Goal: Task Accomplishment & Management: Manage account settings

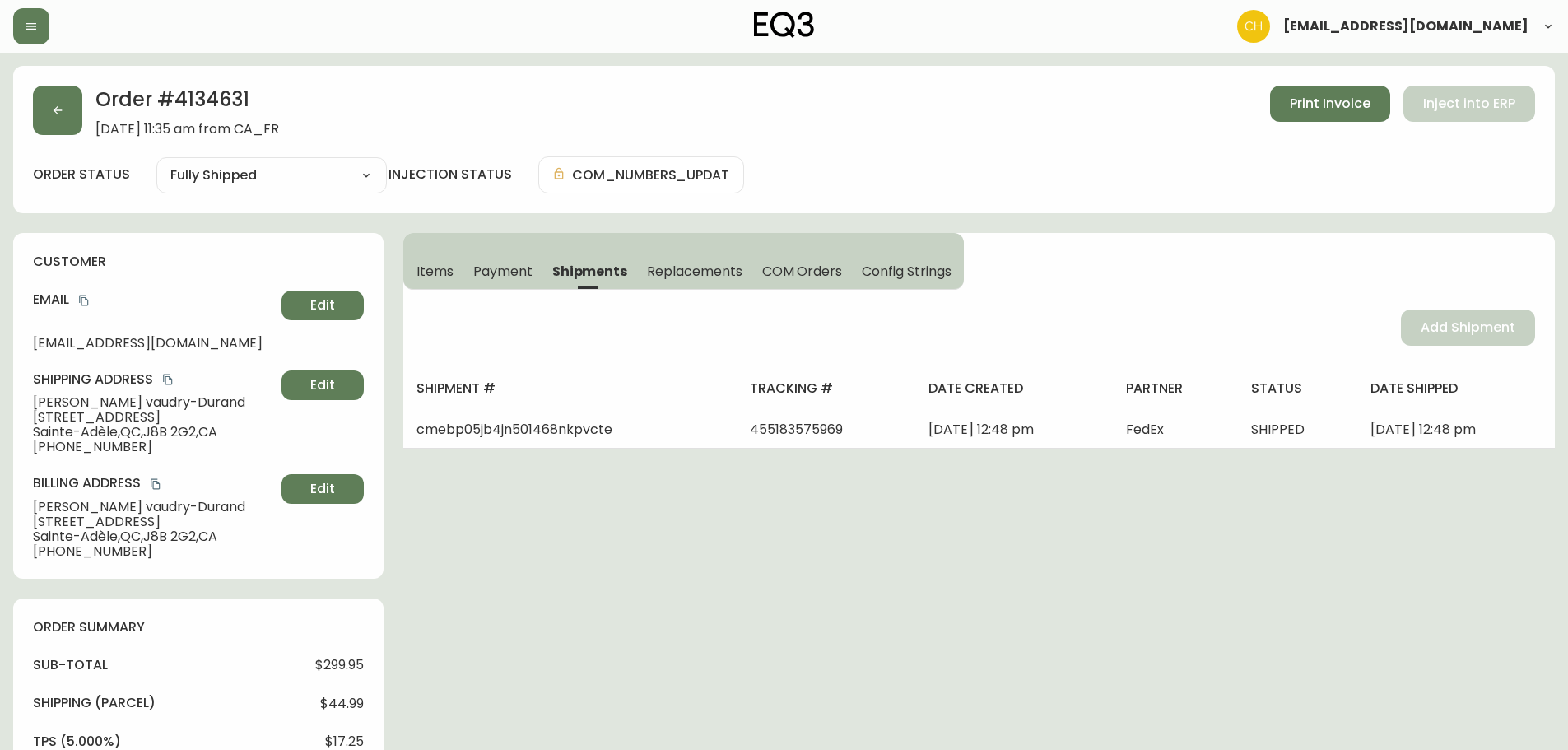
select select "FULLY_SHIPPED"
click at [58, 115] on icon "button" at bounding box center [57, 110] width 13 height 13
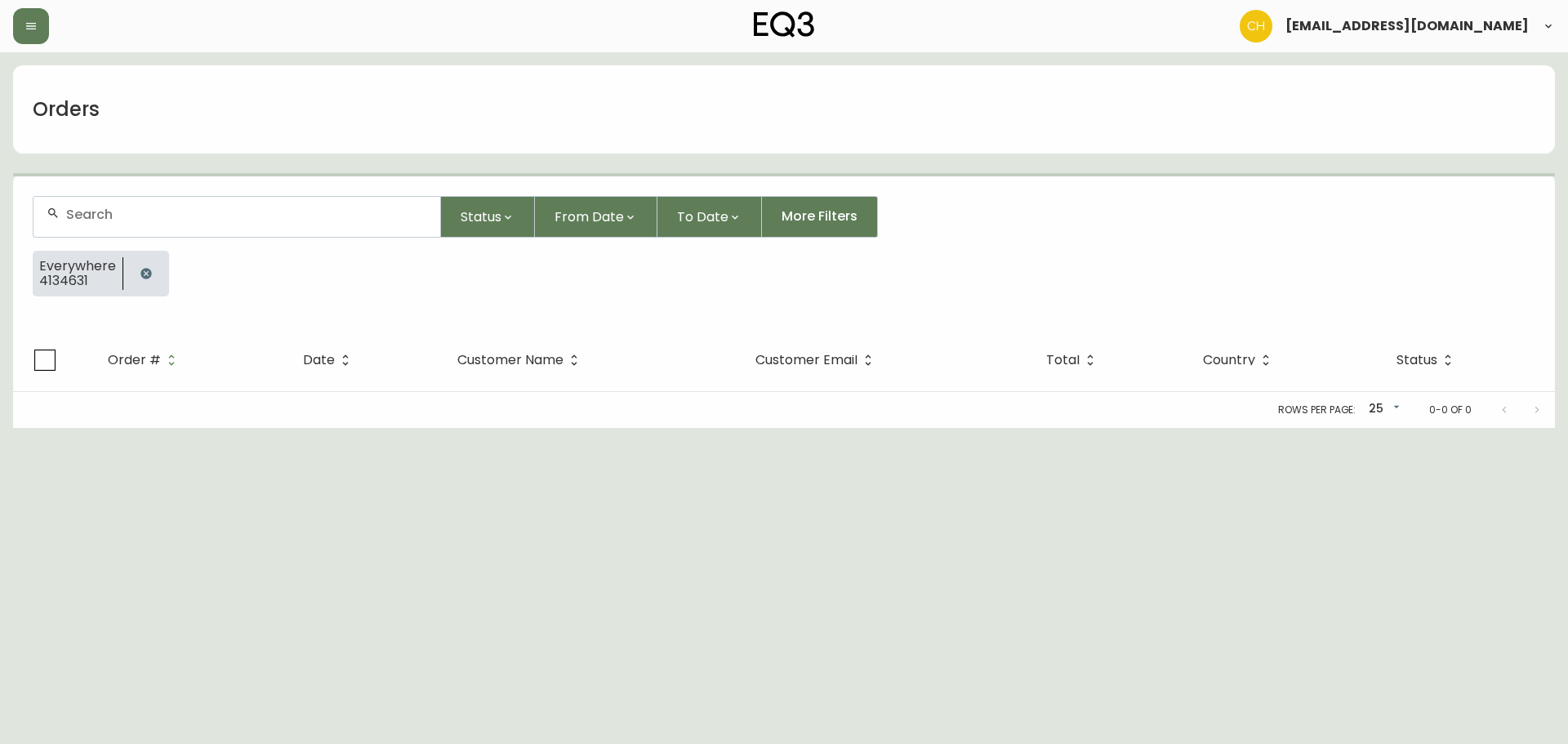
click at [126, 216] on input "text" at bounding box center [247, 214] width 361 height 15
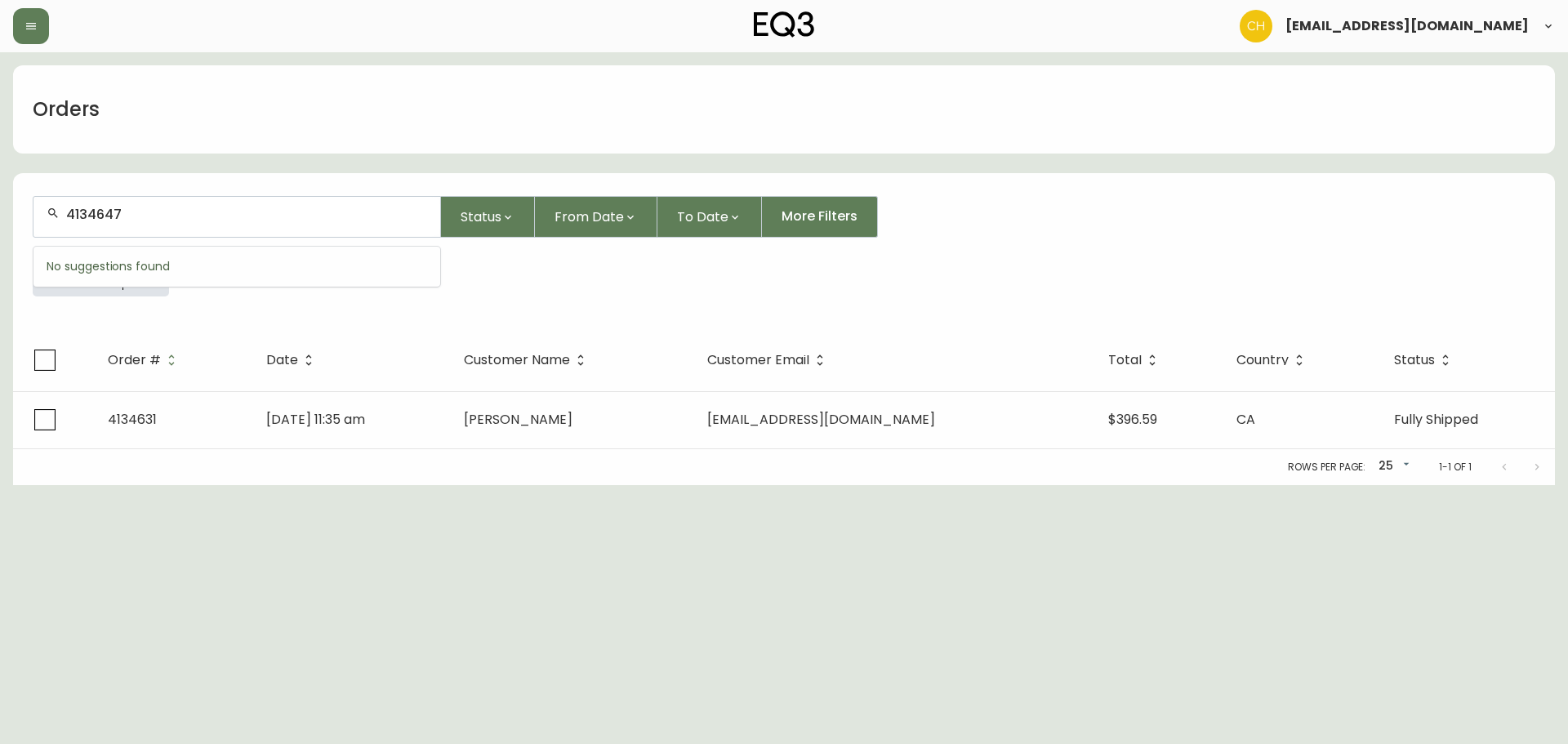
type input "4134647"
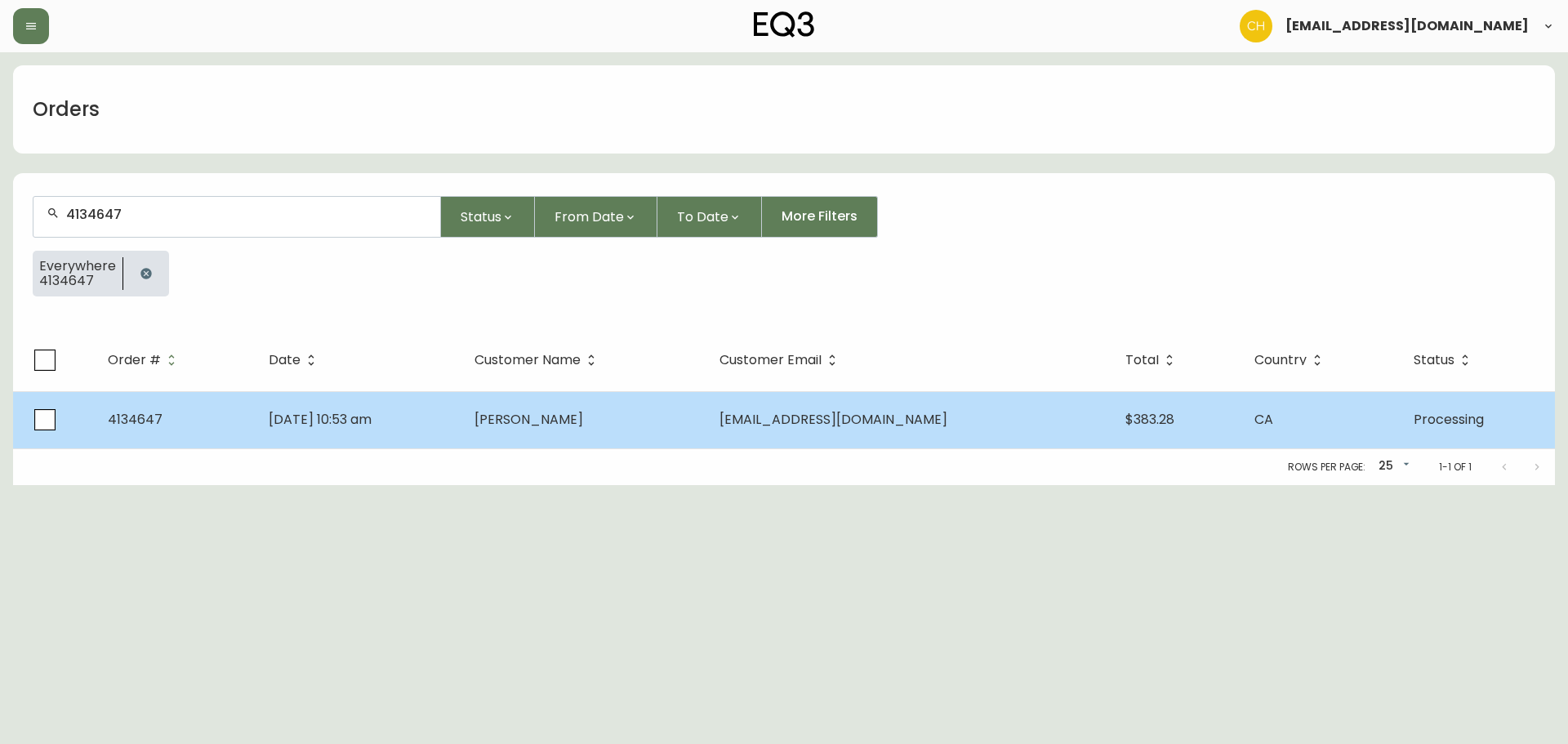
click at [548, 417] on span "[PERSON_NAME]" at bounding box center [528, 420] width 108 height 19
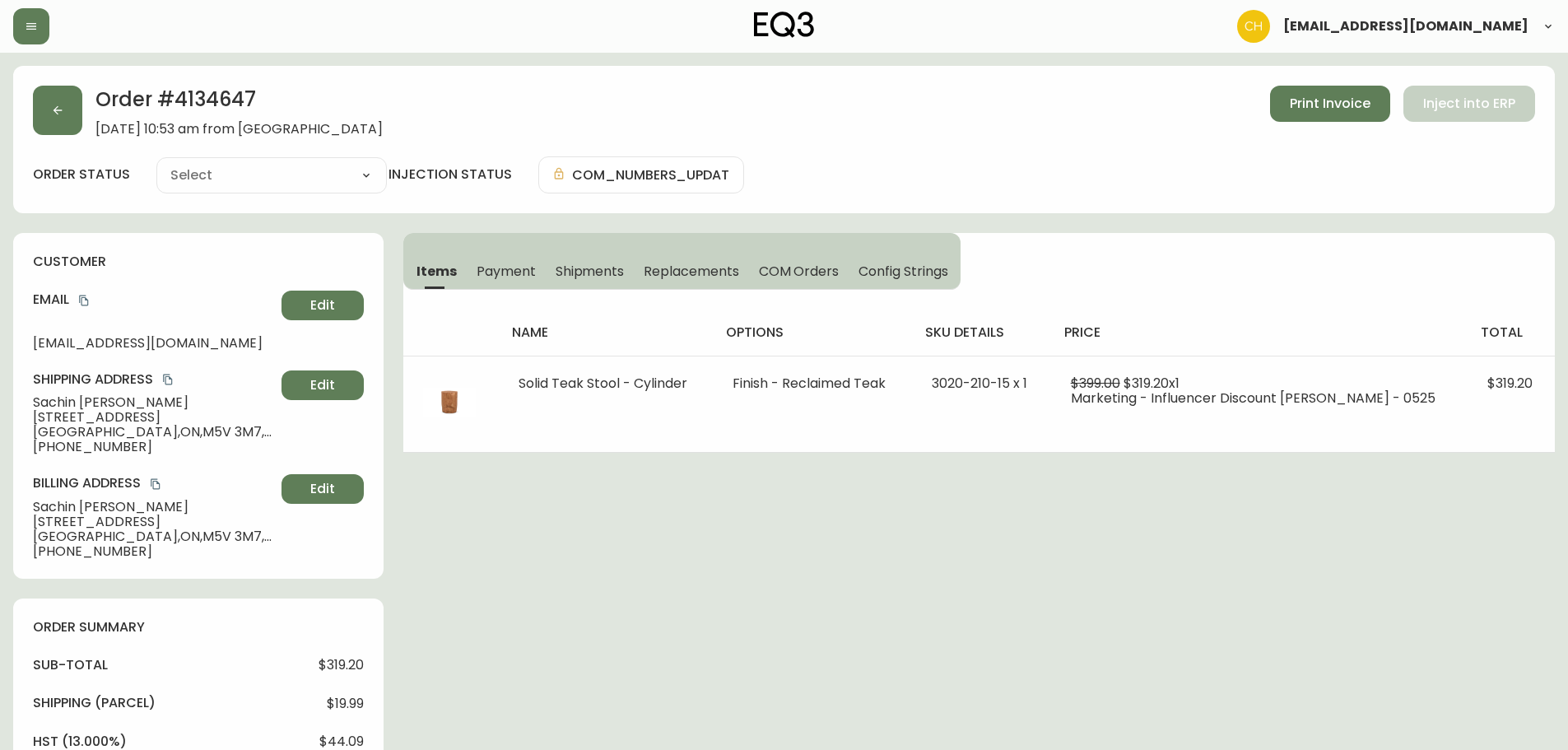
type input "Processing"
select select "PROCESSING"
click at [56, 113] on icon "button" at bounding box center [58, 111] width 9 height 9
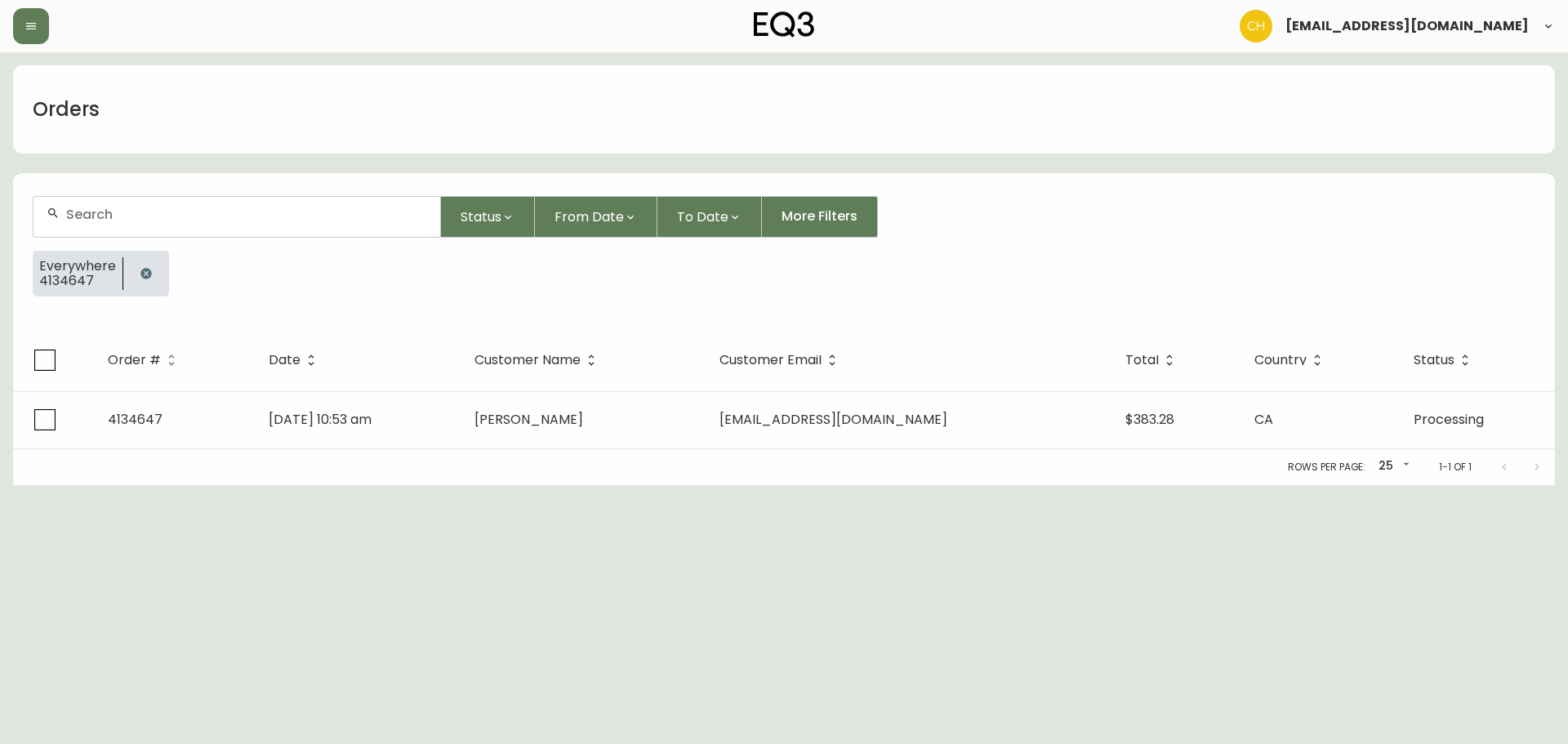
click at [117, 216] on input "text" at bounding box center [247, 214] width 361 height 15
type input "4134655"
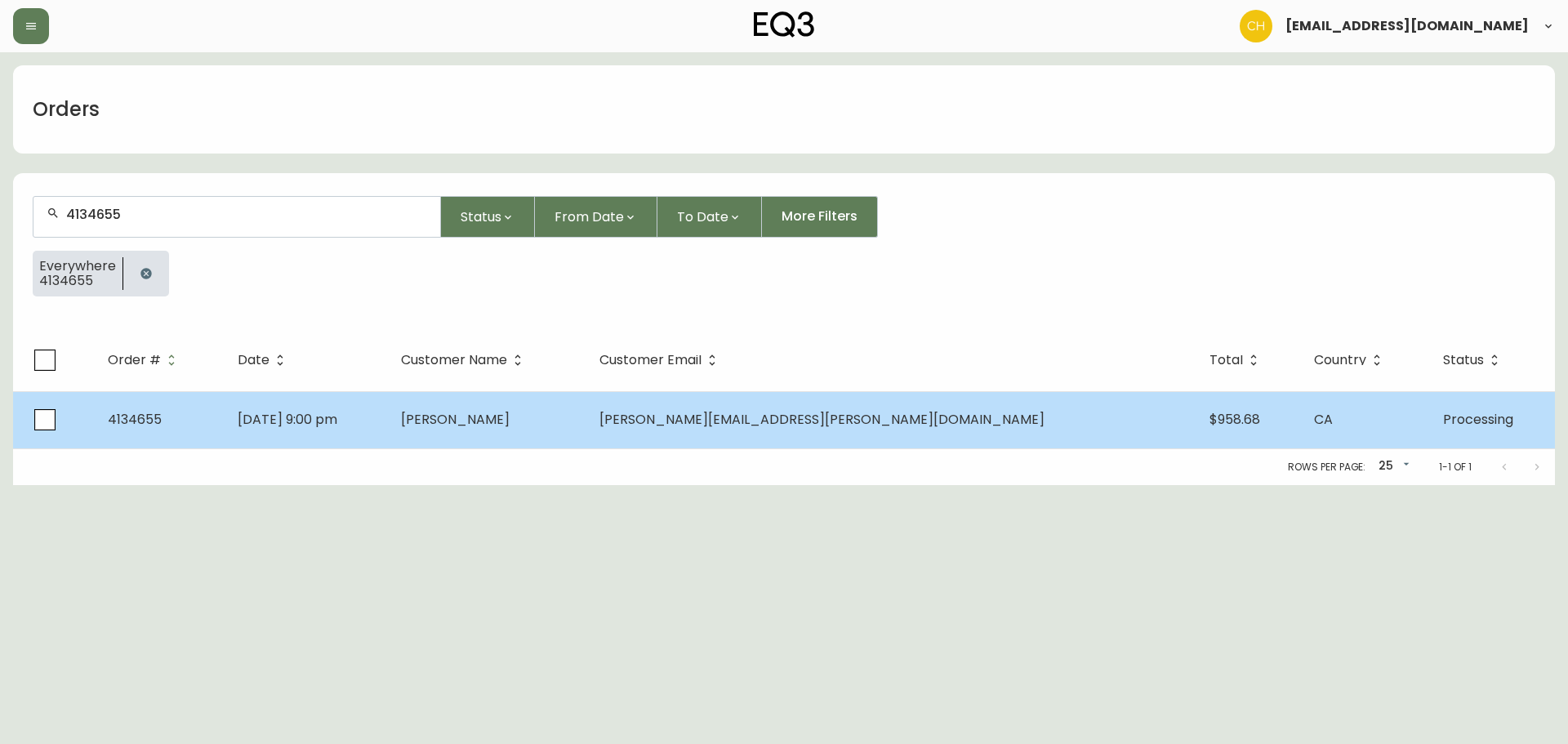
click at [387, 411] on td "[DATE] 9:00 pm" at bounding box center [305, 420] width 163 height 57
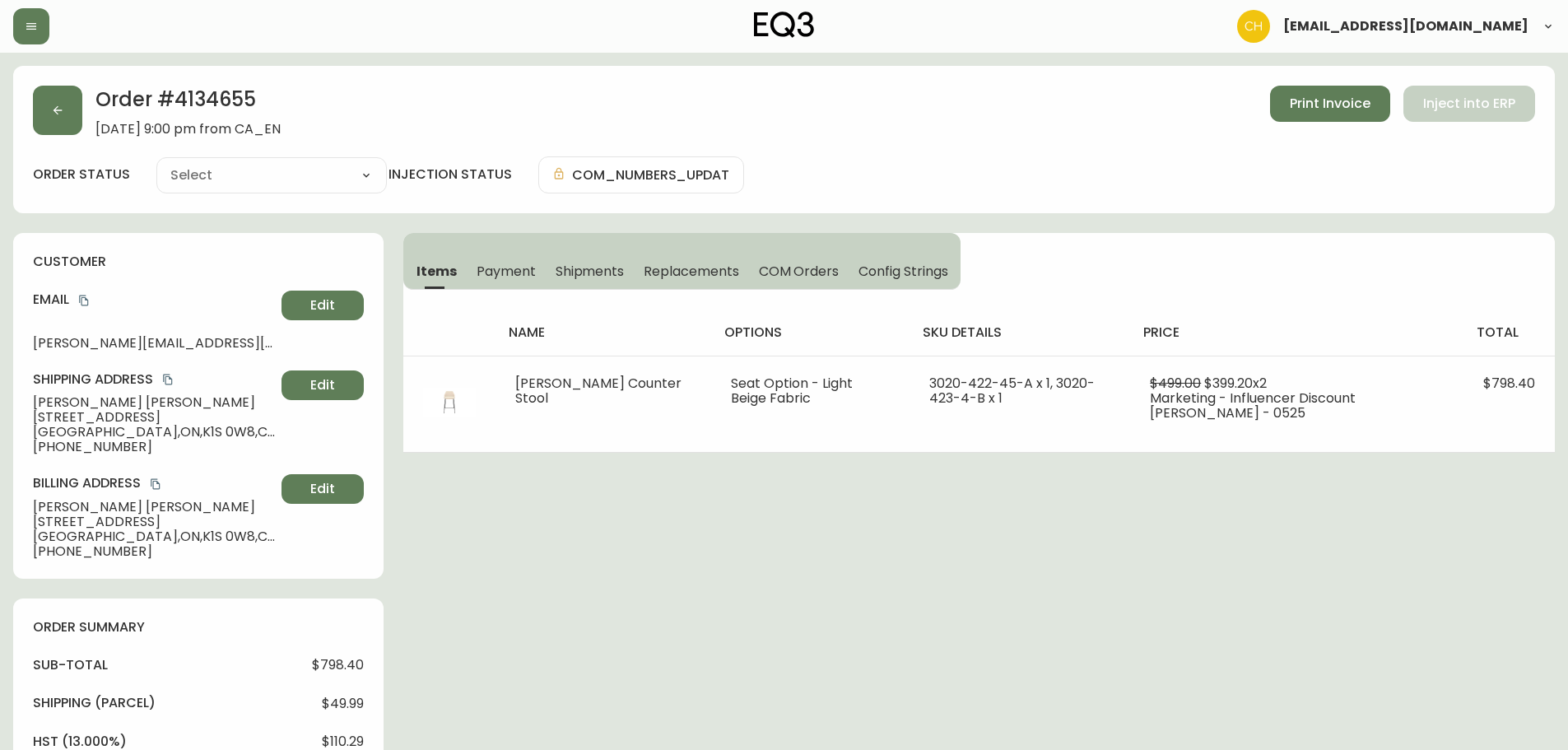
type input "Processing"
select select "PROCESSING"
click at [46, 105] on button "button" at bounding box center [57, 110] width 49 height 49
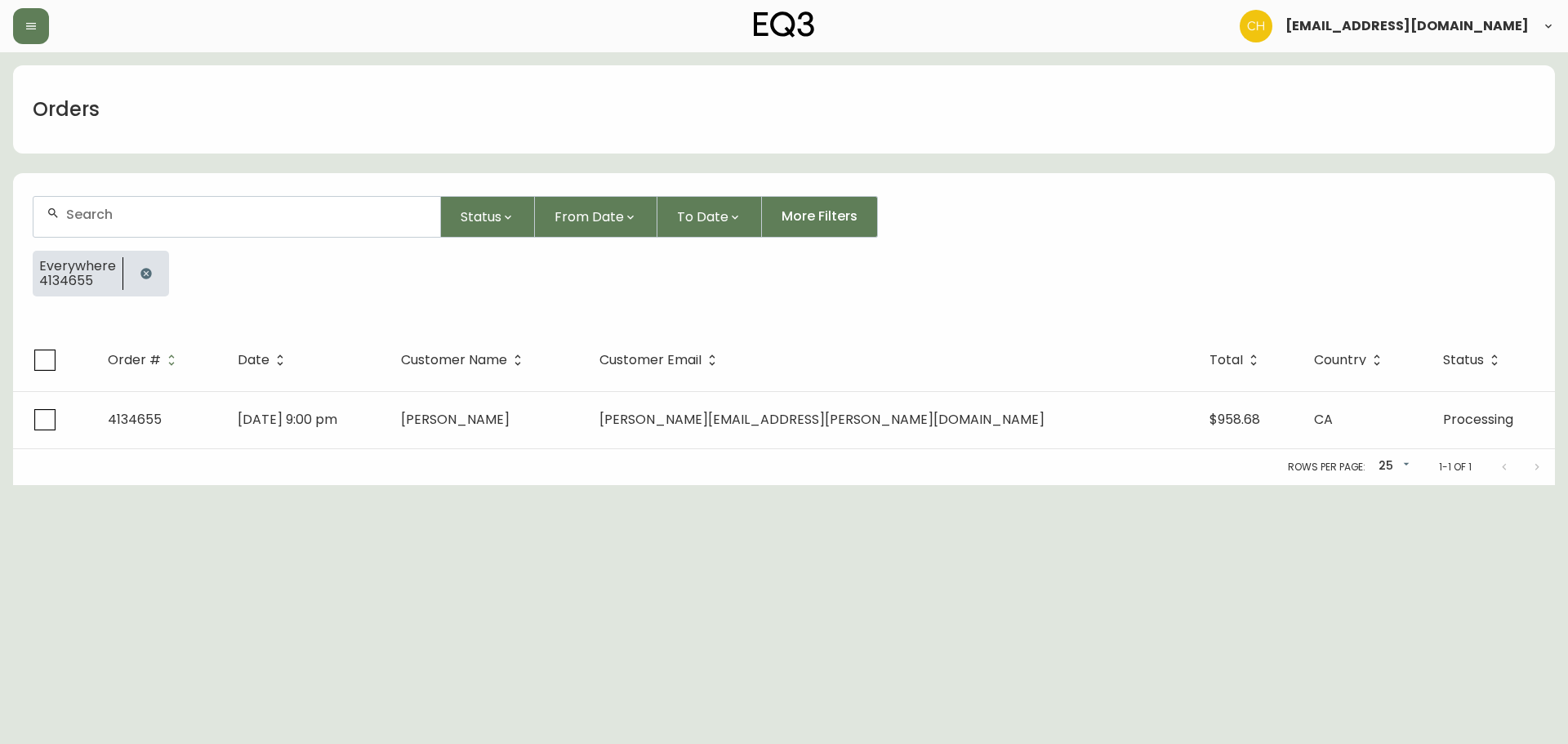
click at [85, 209] on input "text" at bounding box center [247, 214] width 361 height 15
type input "4134644"
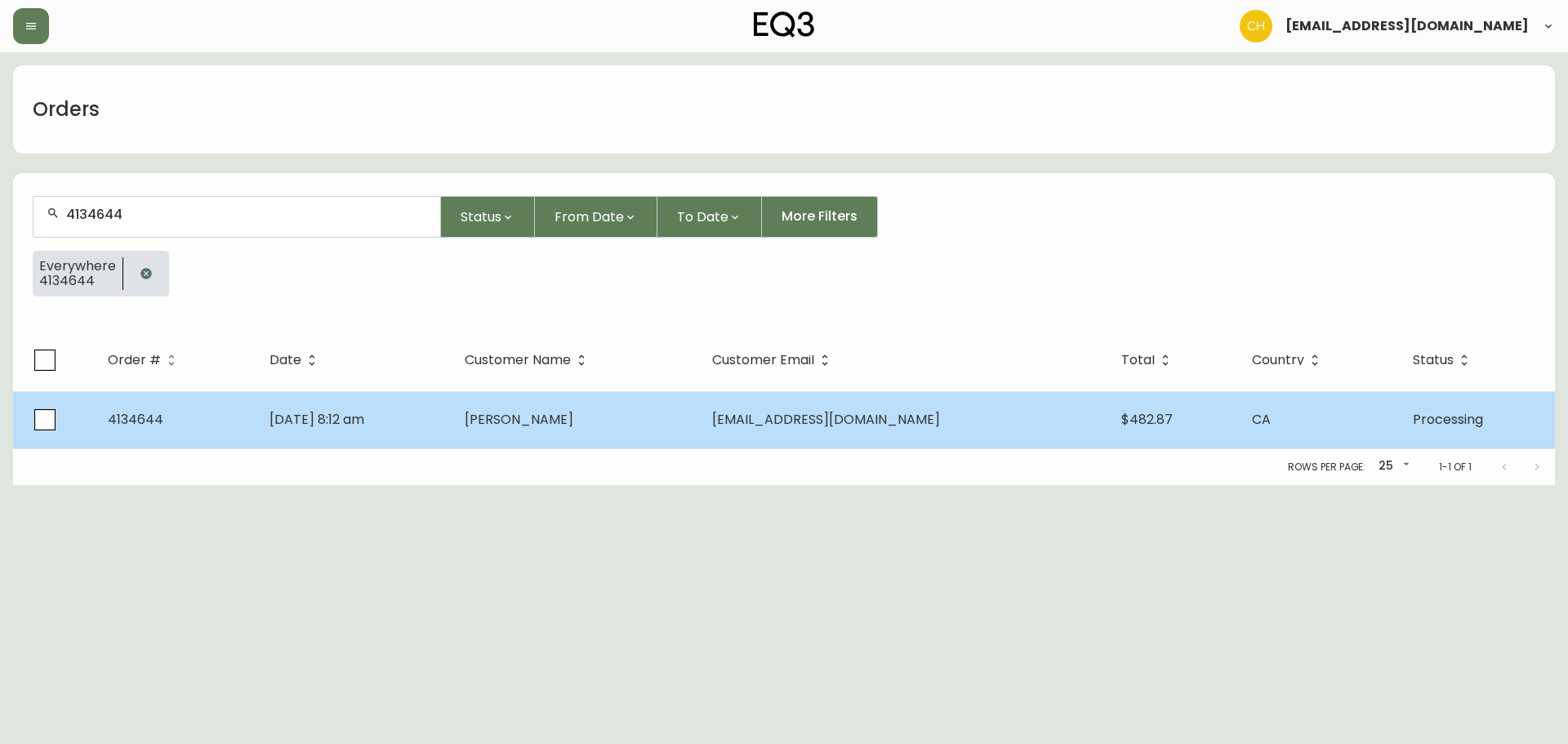
click at [451, 424] on td "[DATE] 8:12 am" at bounding box center [354, 420] width 195 height 57
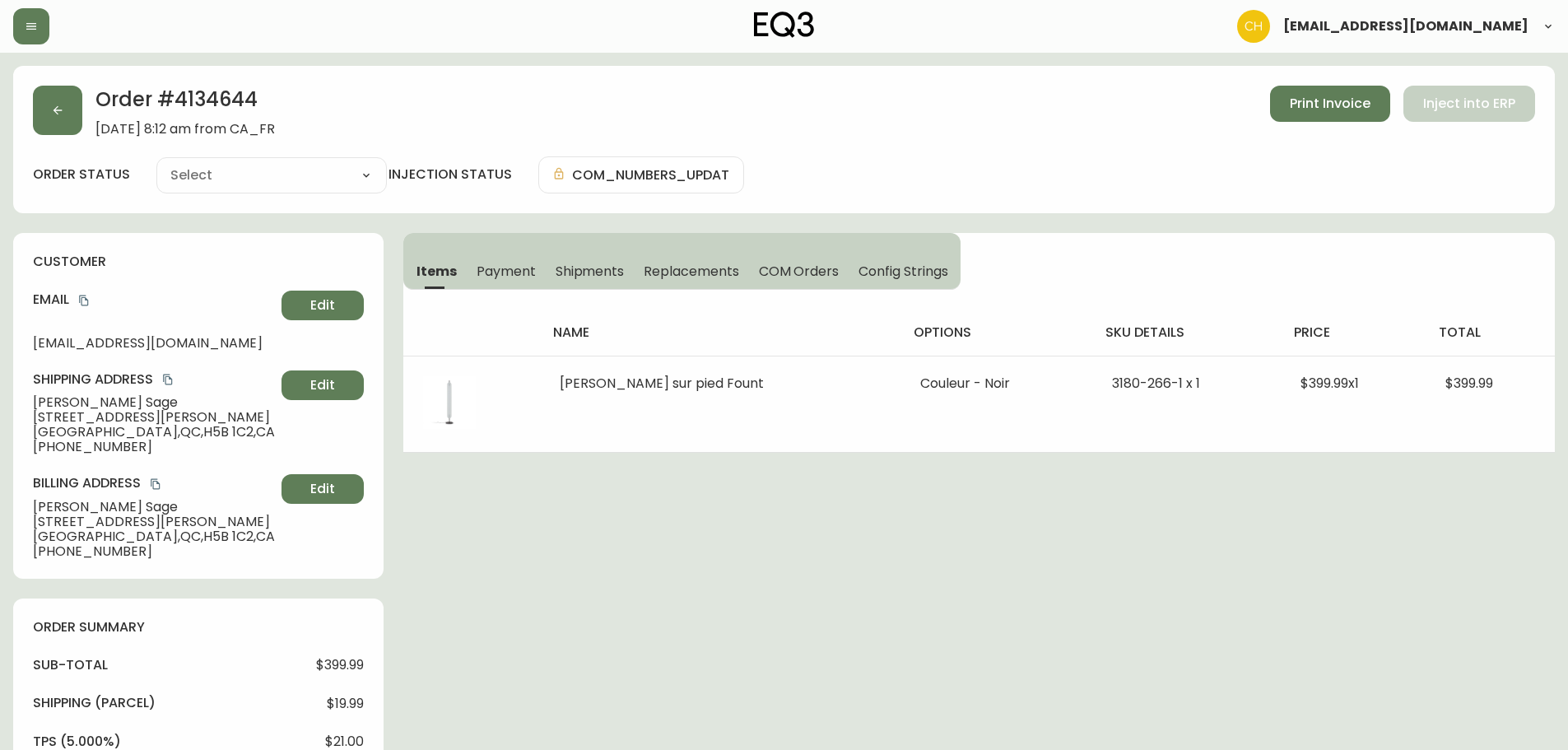
type input "Processing"
select select "PROCESSING"
click at [61, 100] on button "button" at bounding box center [57, 110] width 49 height 49
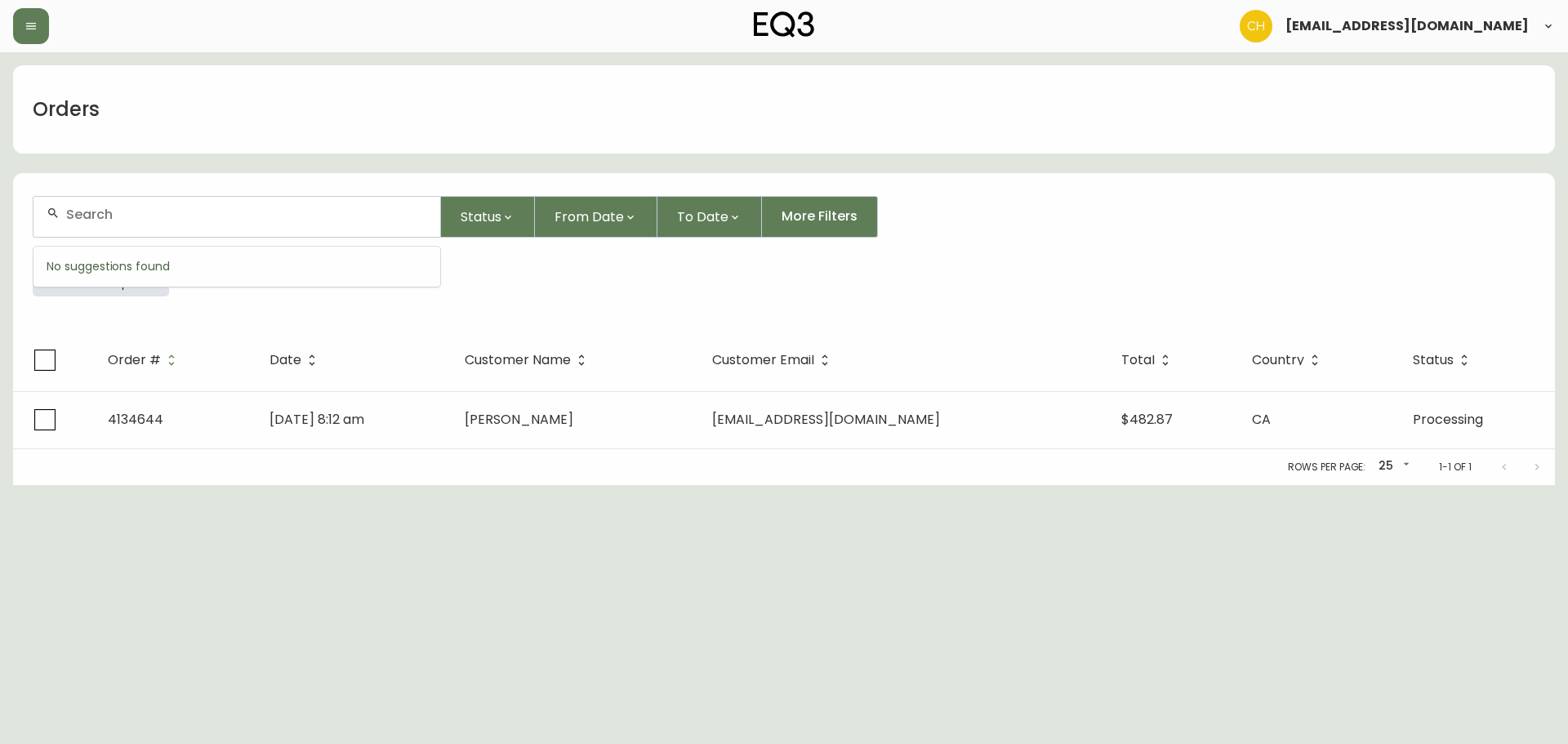
click at [103, 212] on input "text" at bounding box center [247, 214] width 361 height 15
type input "4134645"
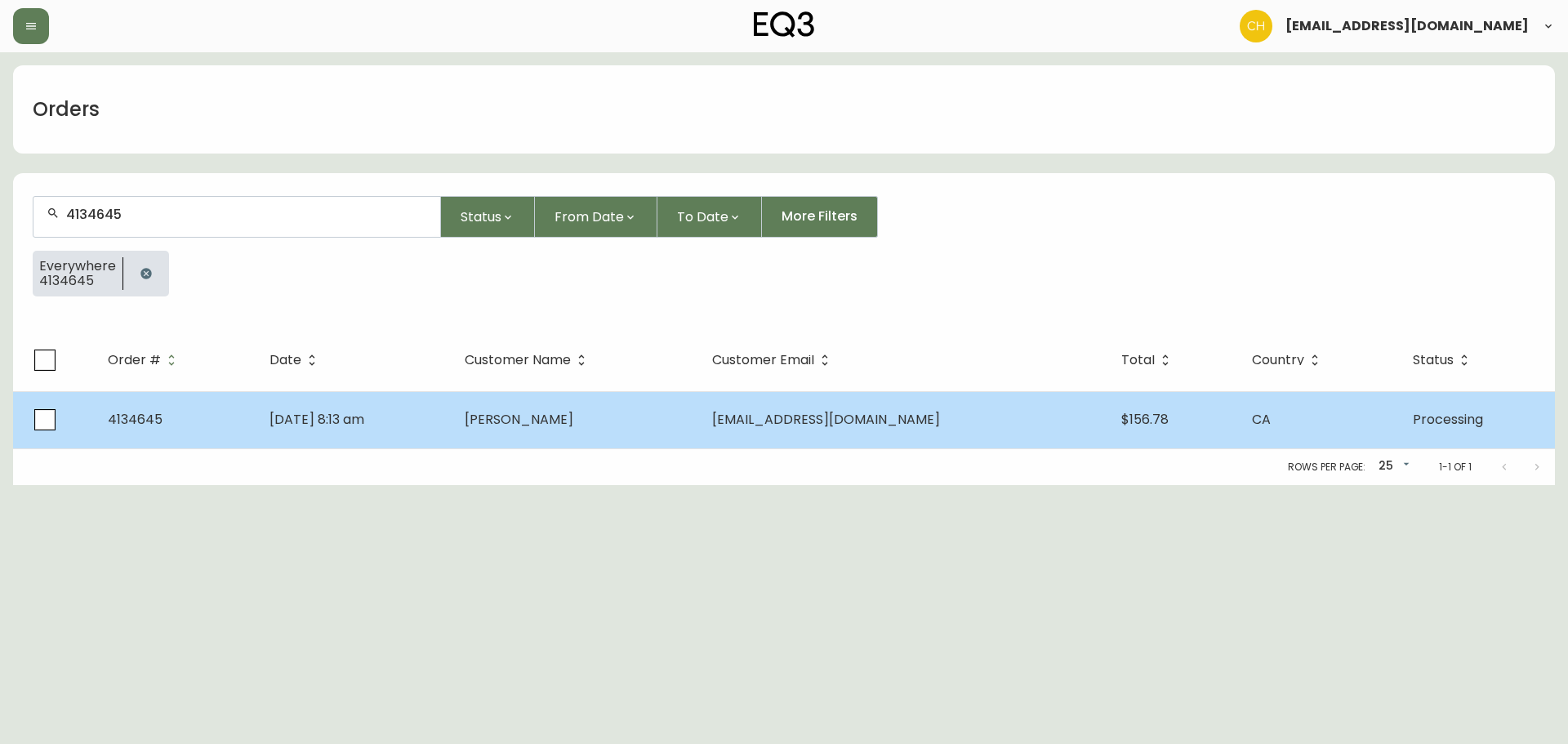
click at [539, 439] on td "[PERSON_NAME]" at bounding box center [575, 420] width 247 height 57
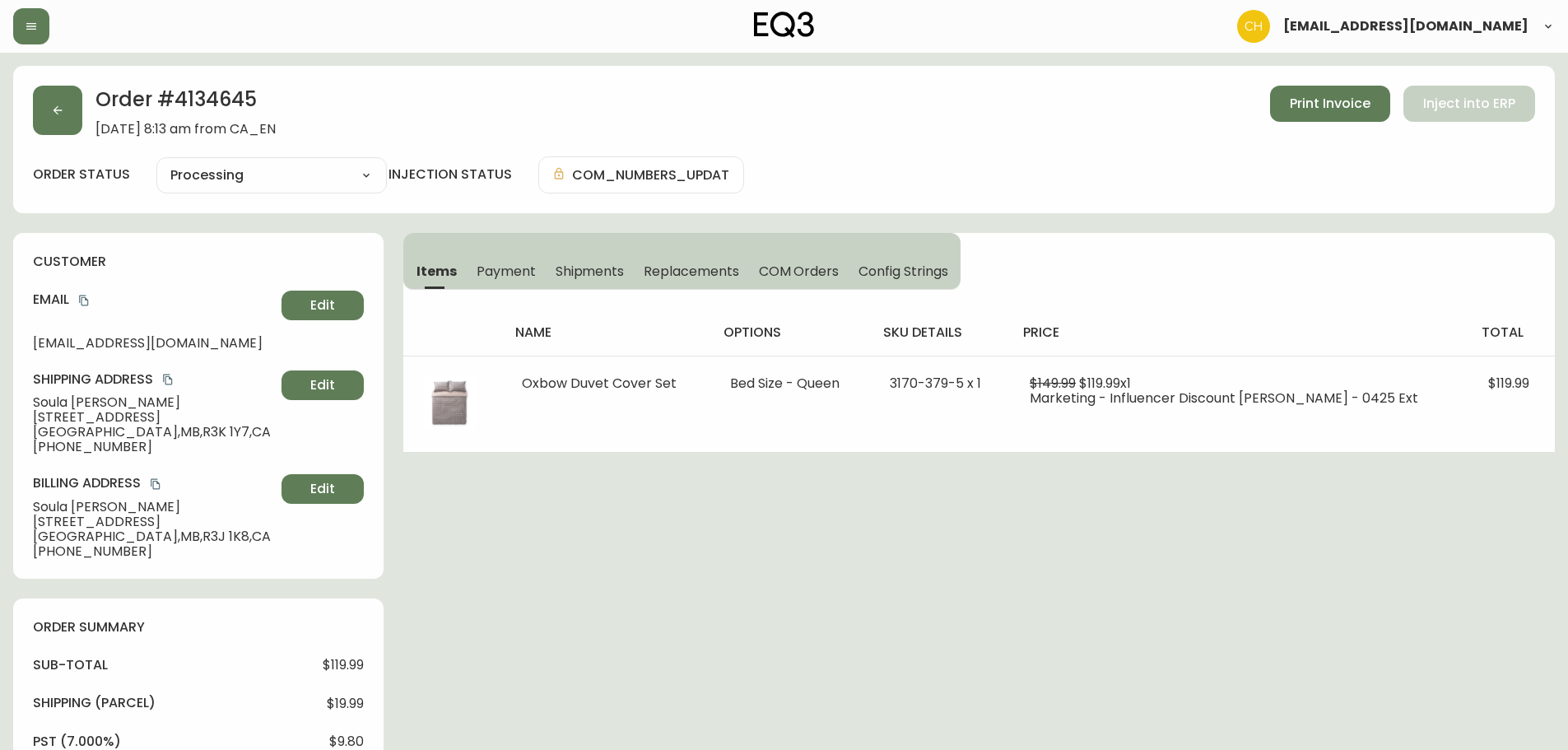
type input "Processing"
select select "PROCESSING"
click at [74, 120] on button "button" at bounding box center [57, 110] width 49 height 49
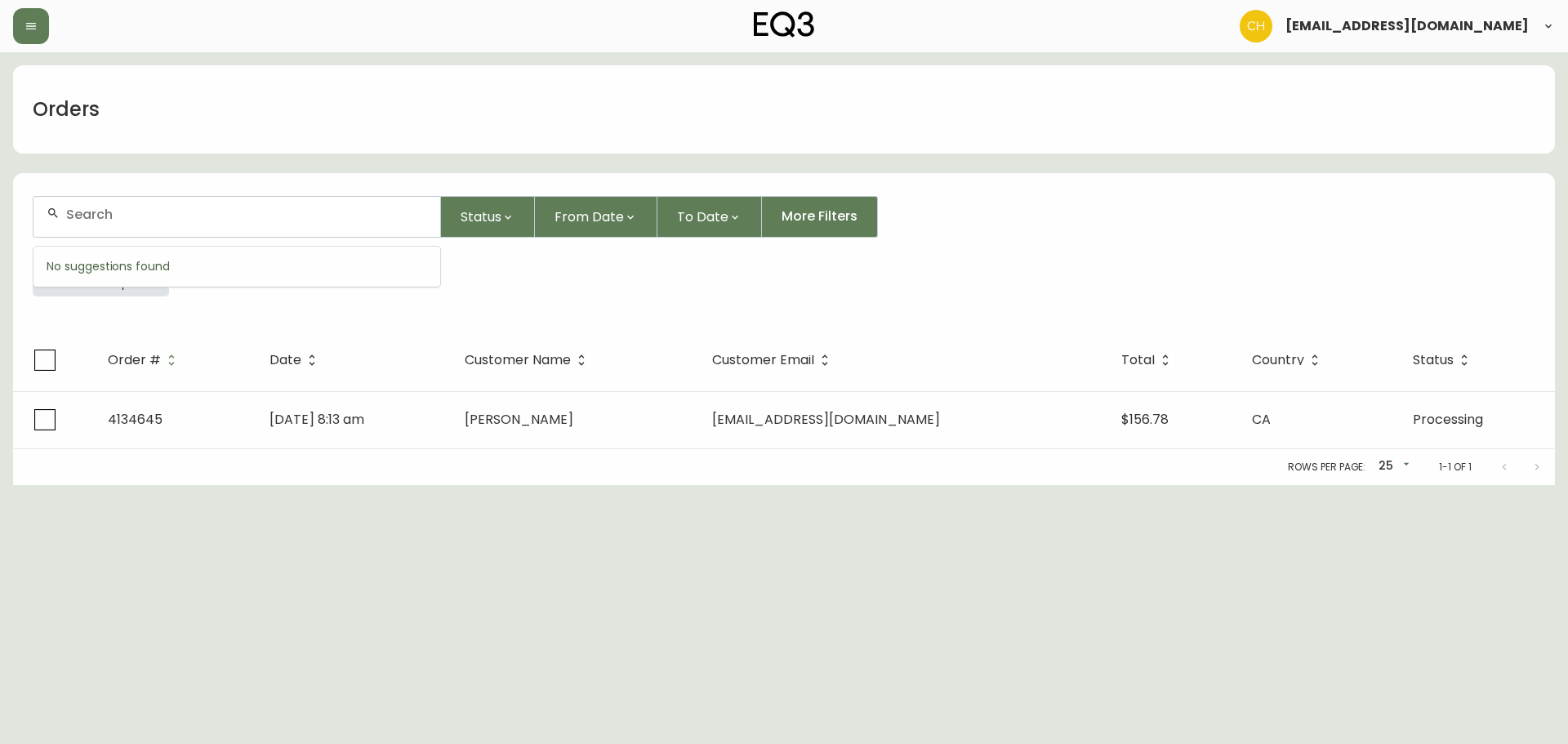
click at [105, 212] on input "text" at bounding box center [247, 214] width 361 height 15
type input "4134651"
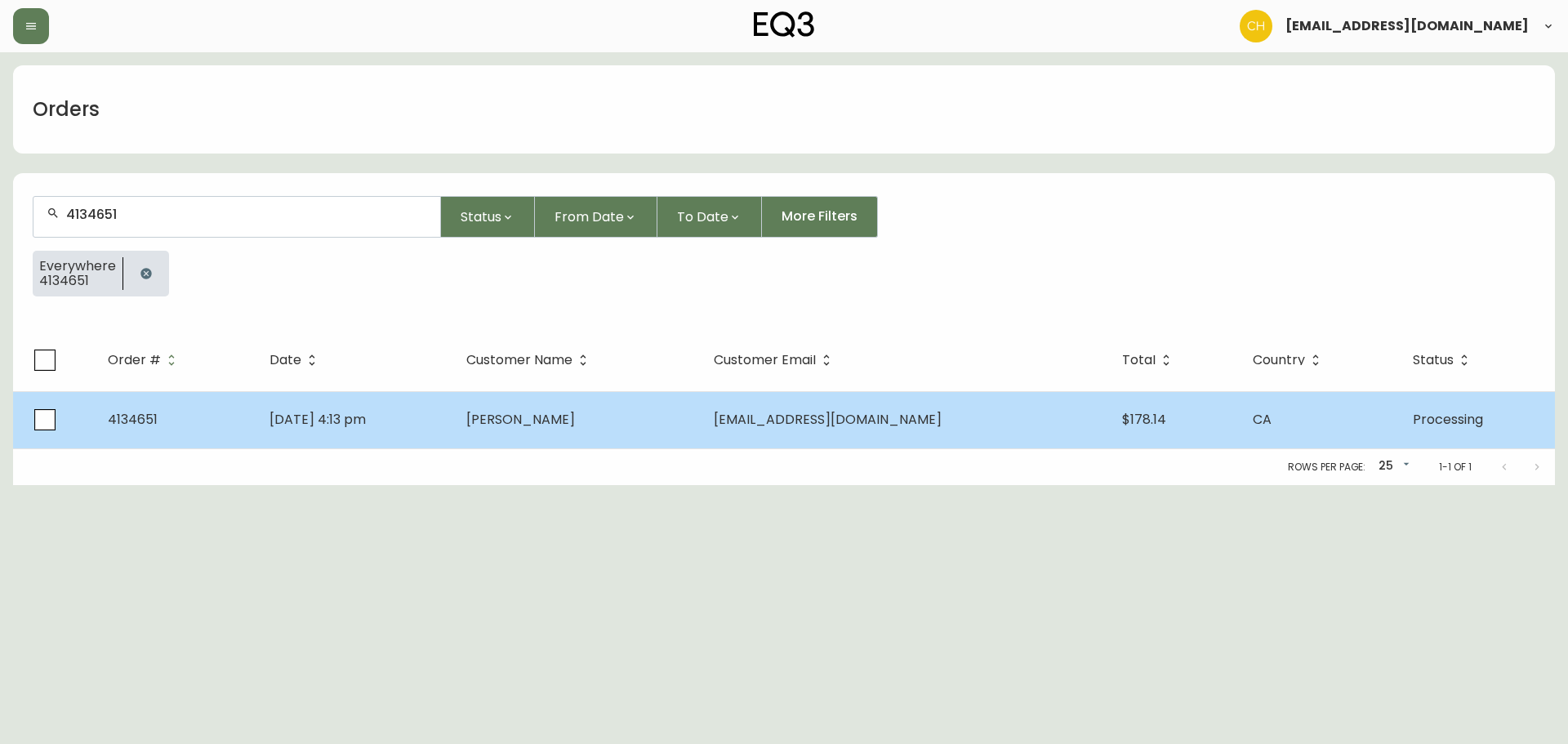
click at [543, 417] on span "[PERSON_NAME]" at bounding box center [520, 420] width 108 height 19
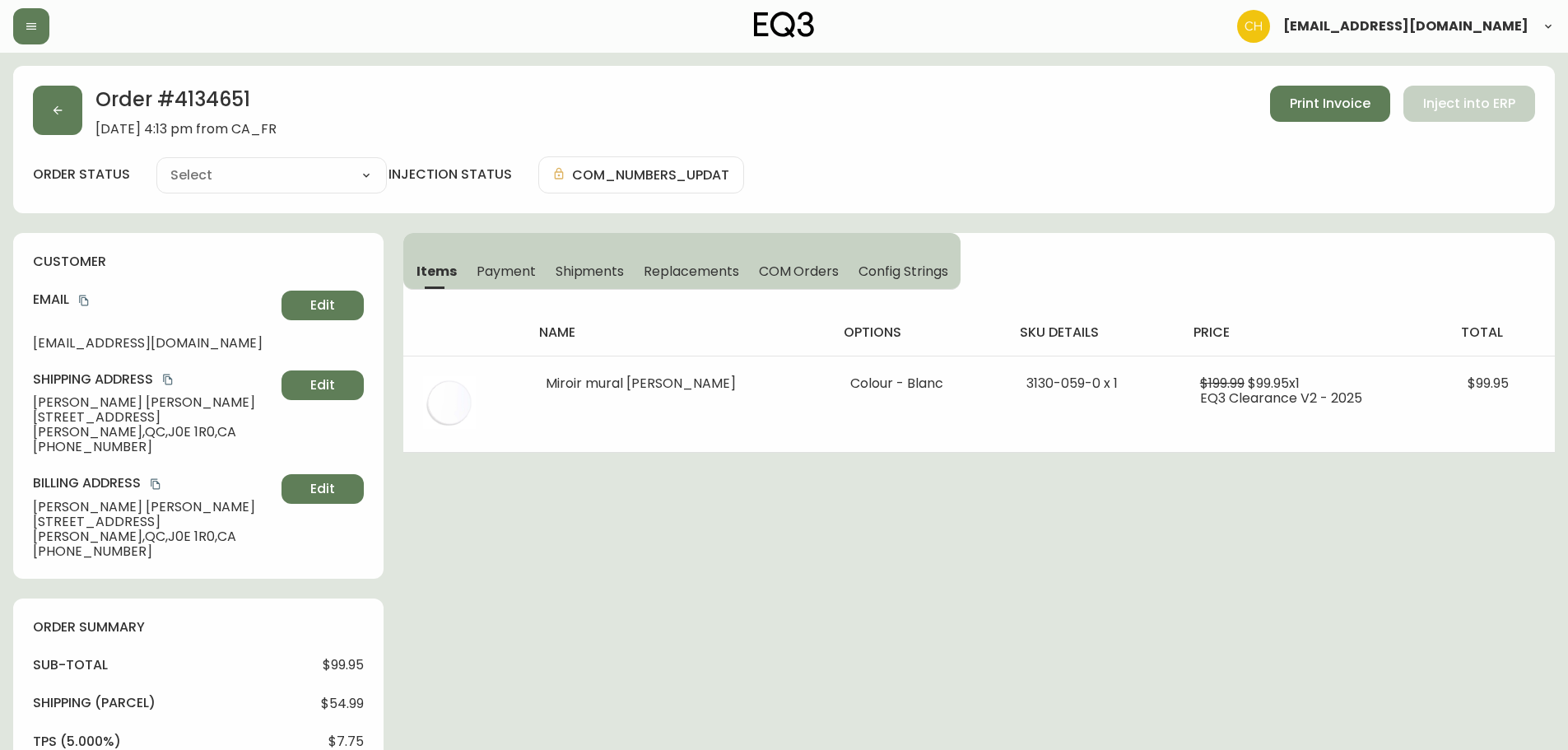
type input "Processing"
select select "PROCESSING"
click at [60, 120] on button "button" at bounding box center [57, 110] width 49 height 49
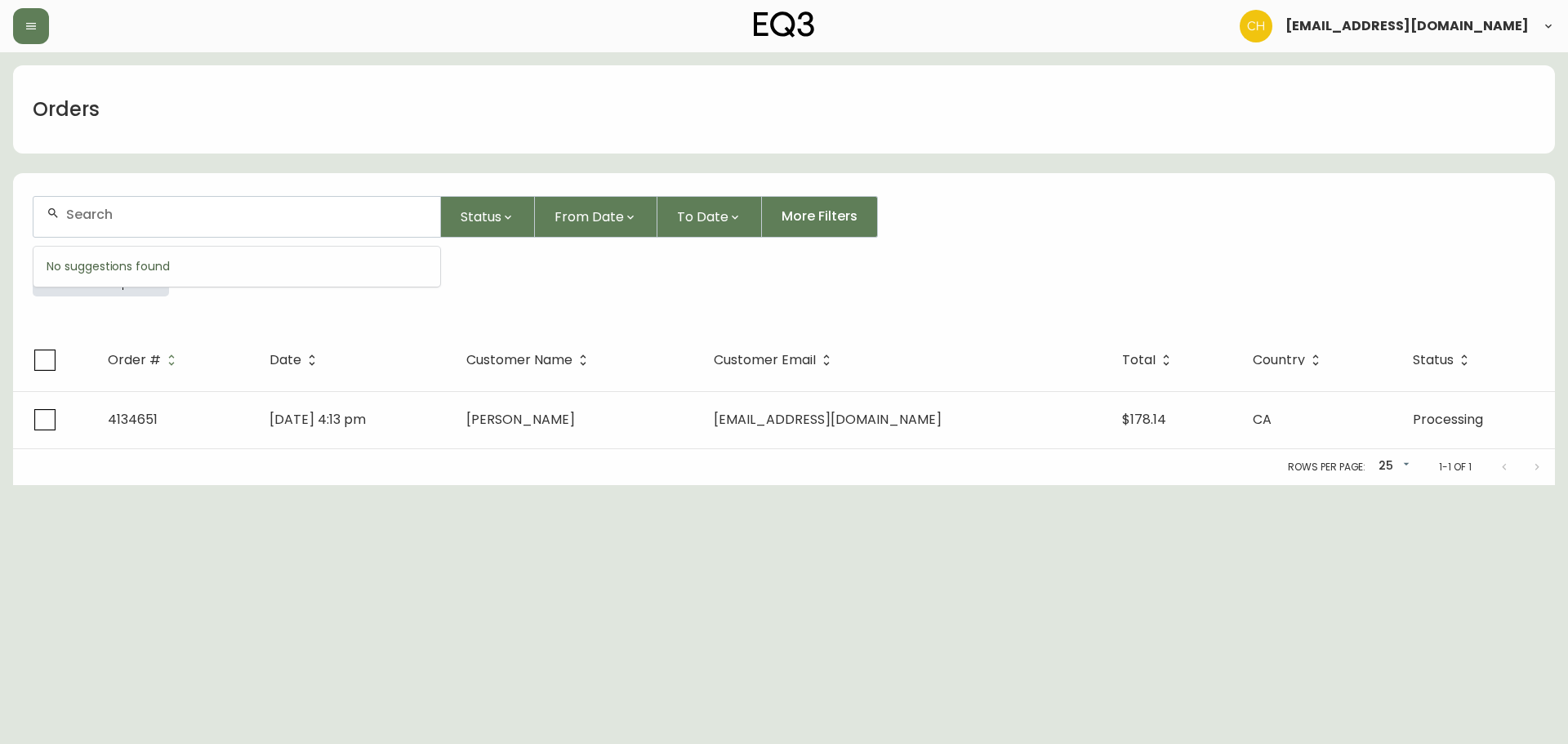
click at [99, 216] on input "text" at bounding box center [247, 214] width 361 height 15
type input "4134652"
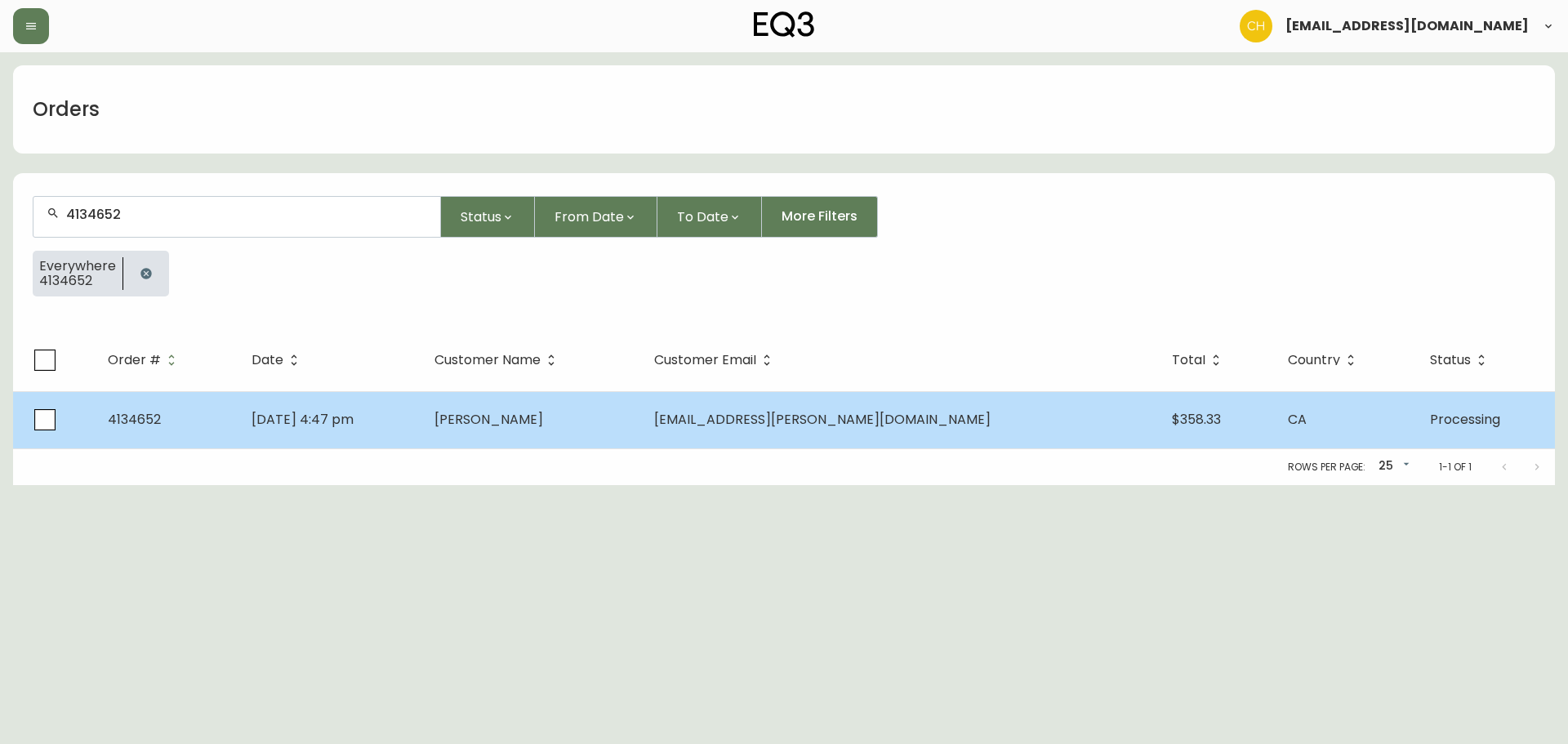
click at [421, 399] on td "[DATE] 4:47 pm" at bounding box center [330, 420] width 183 height 57
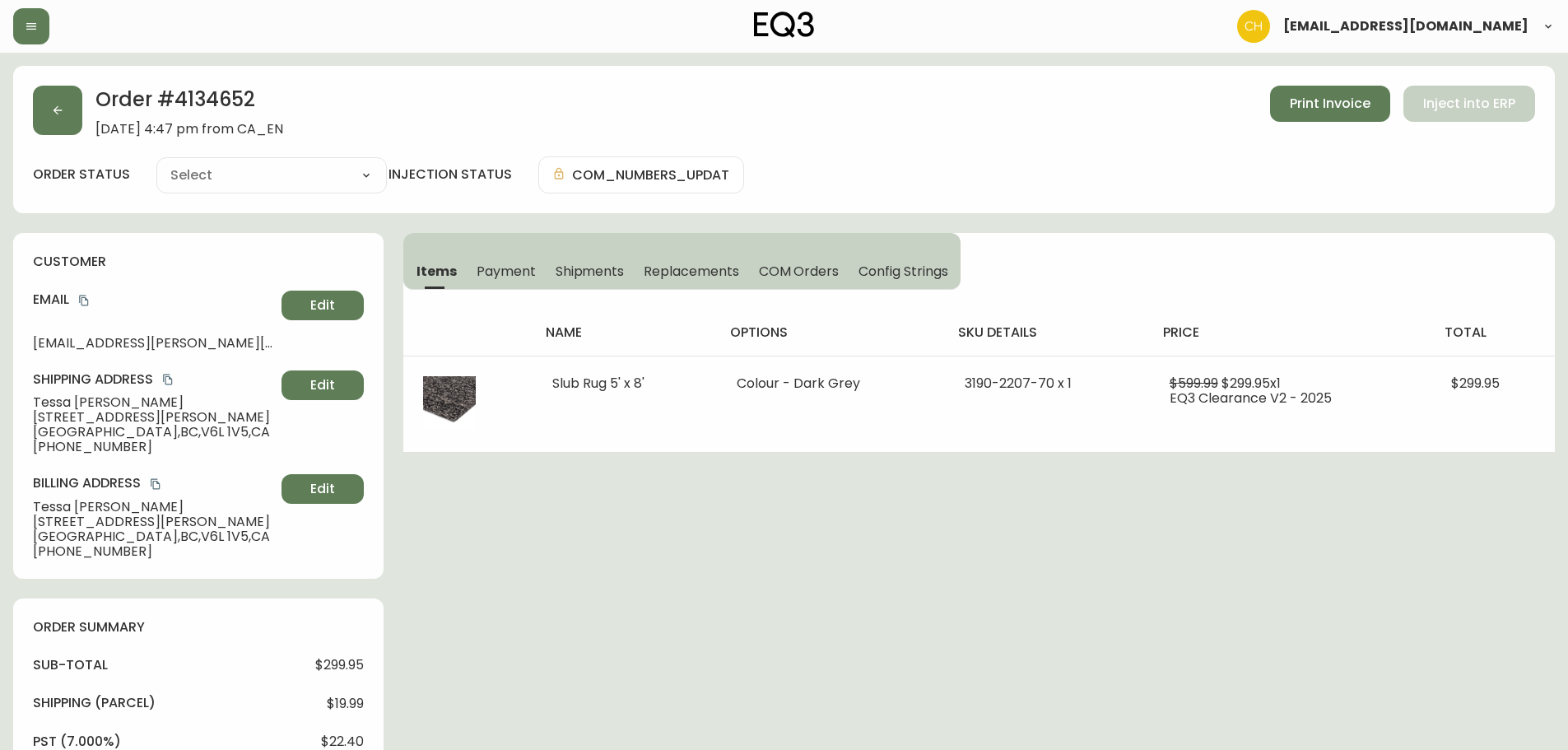
type input "Processing"
select select "PROCESSING"
click at [62, 108] on icon "button" at bounding box center [57, 110] width 13 height 13
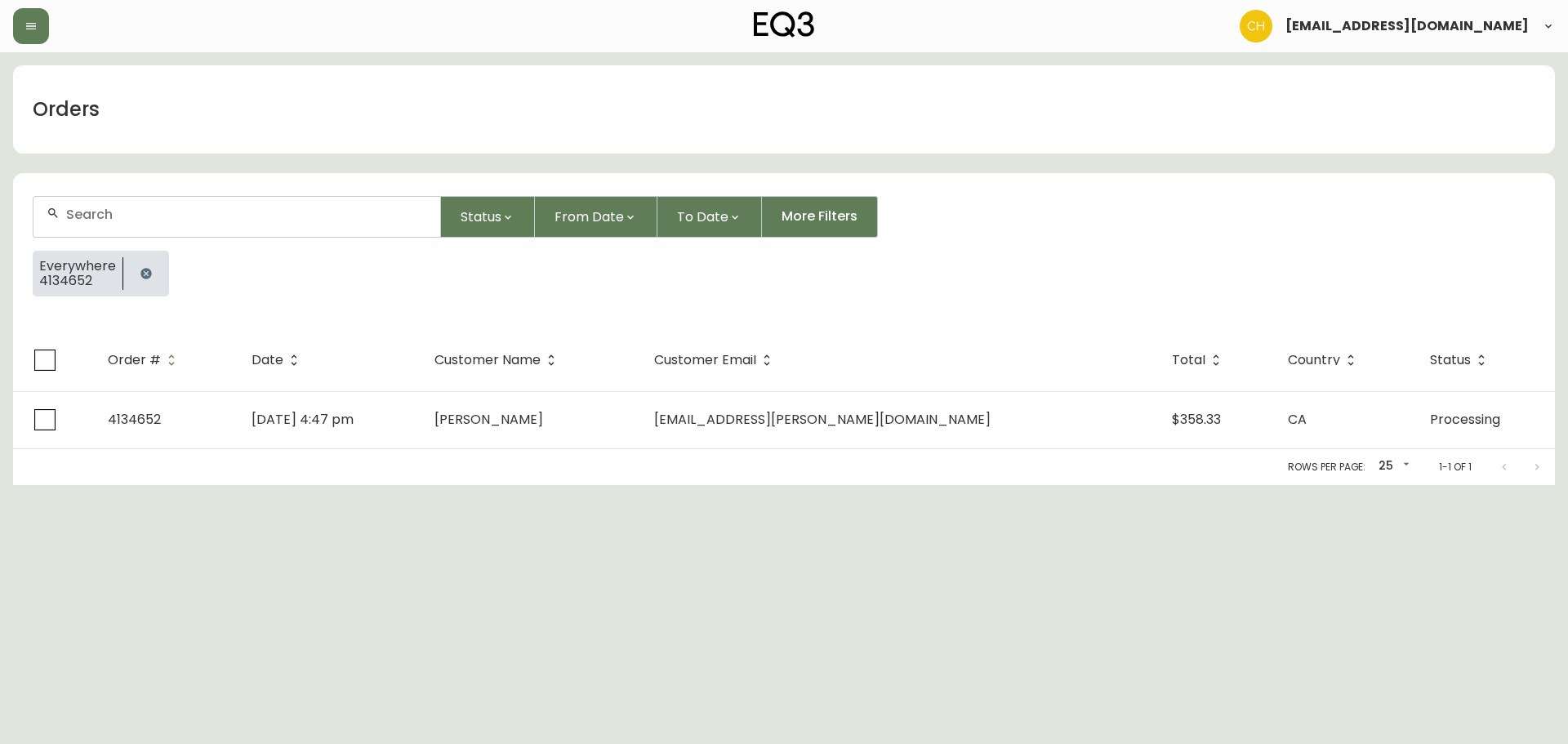
click at [113, 210] on input "text" at bounding box center [247, 214] width 361 height 15
type input "4134657"
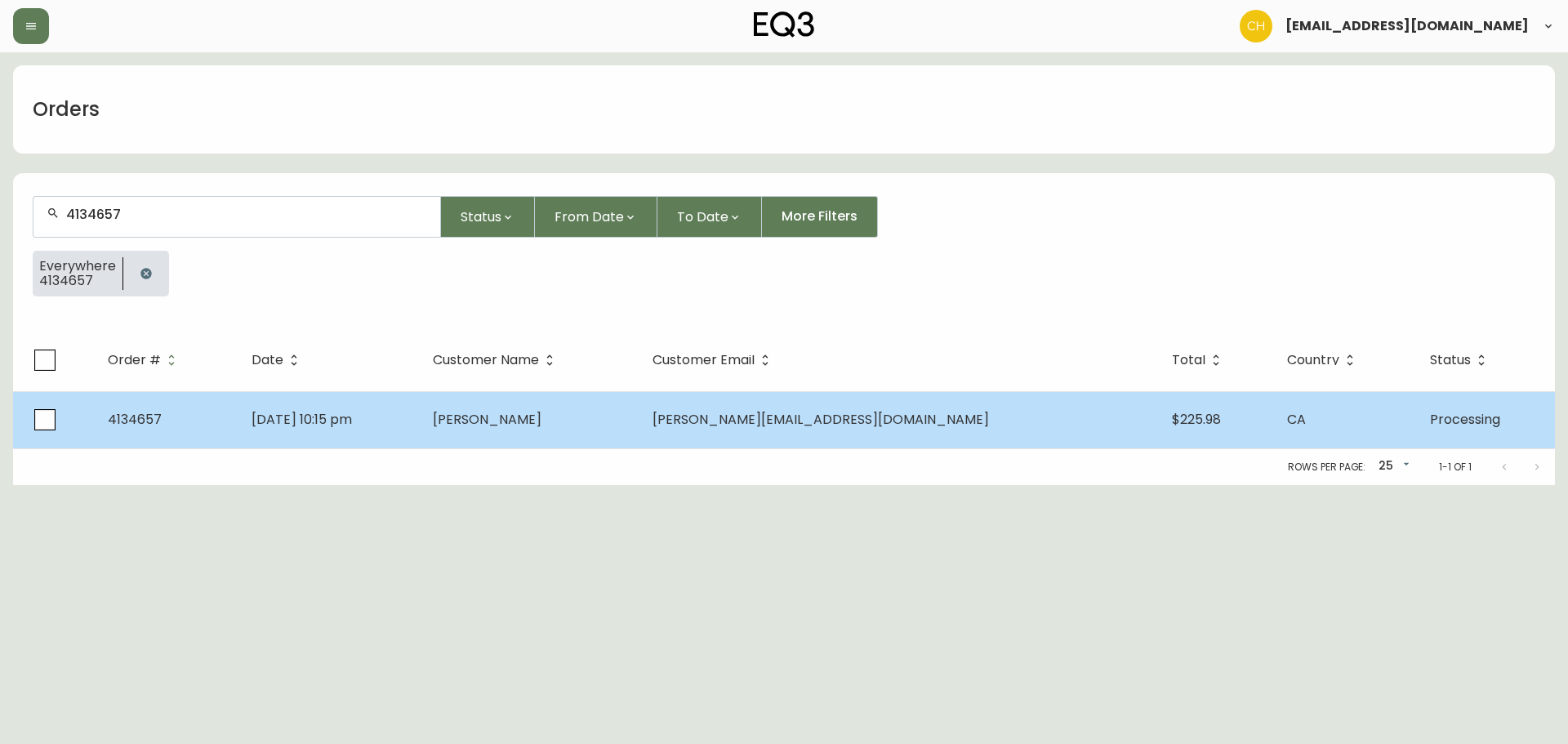
click at [542, 426] on span "[PERSON_NAME]" at bounding box center [486, 420] width 108 height 19
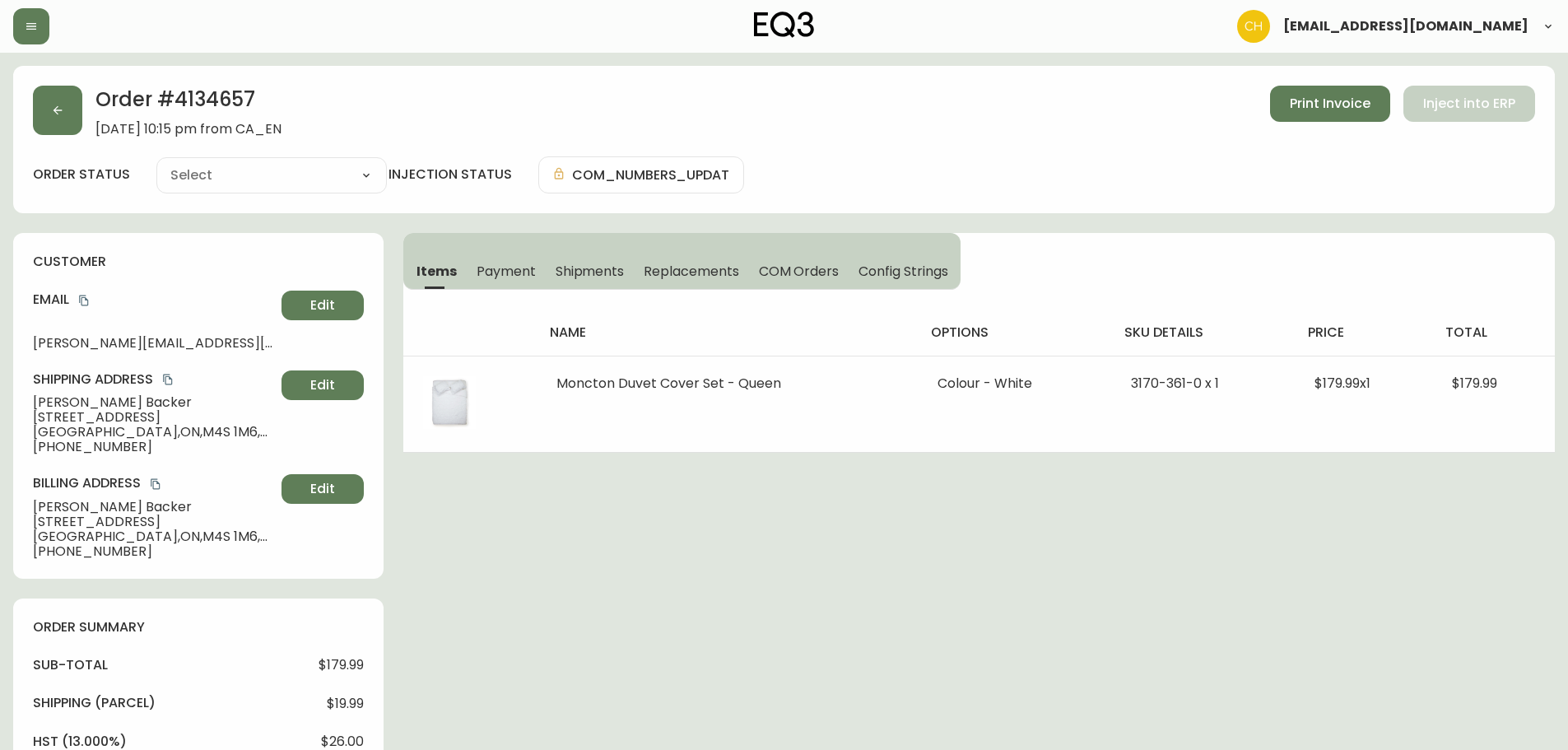
type input "Processing"
select select "PROCESSING"
click at [64, 109] on icon "button" at bounding box center [57, 110] width 13 height 13
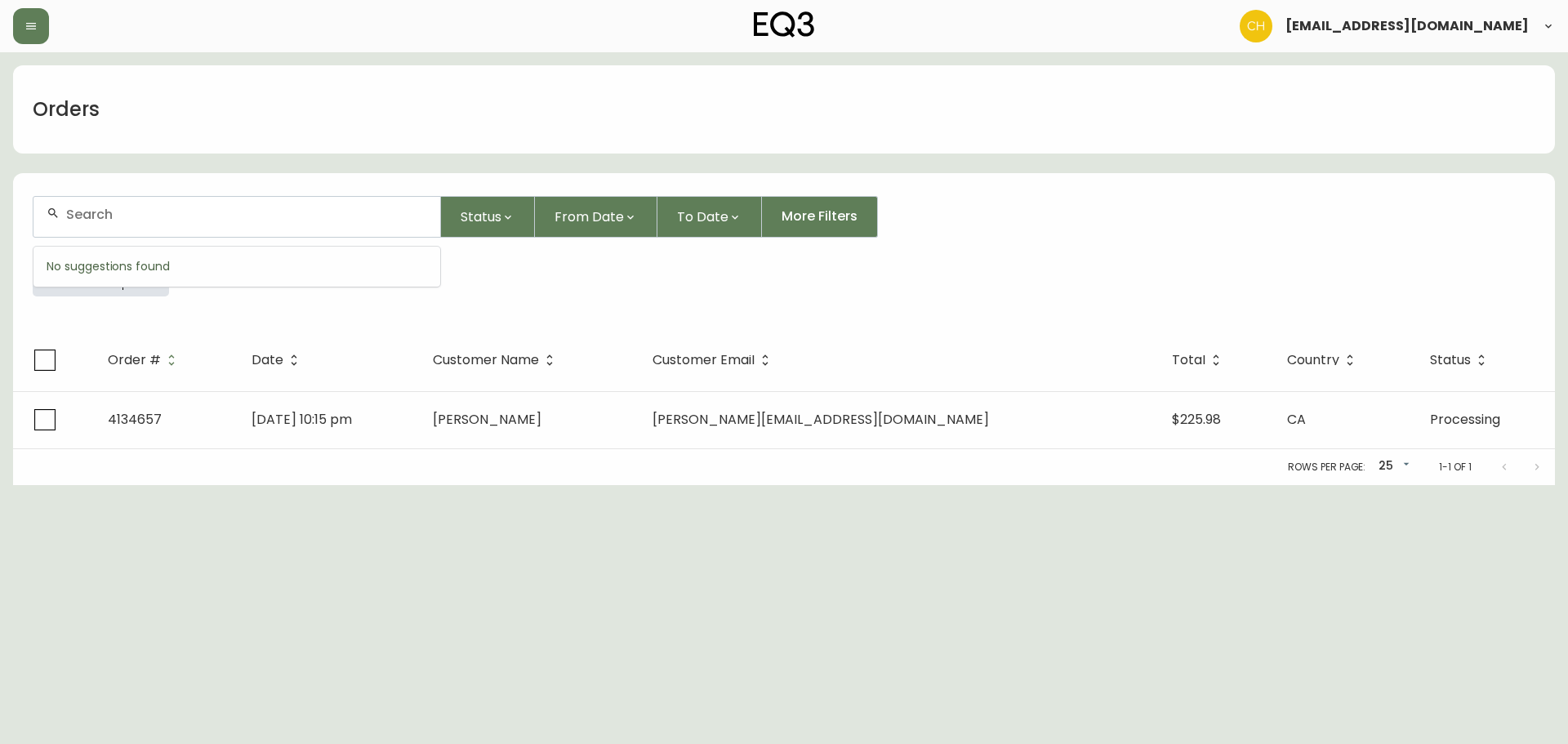
click at [117, 206] on input "text" at bounding box center [247, 214] width 361 height 15
type input "4134658"
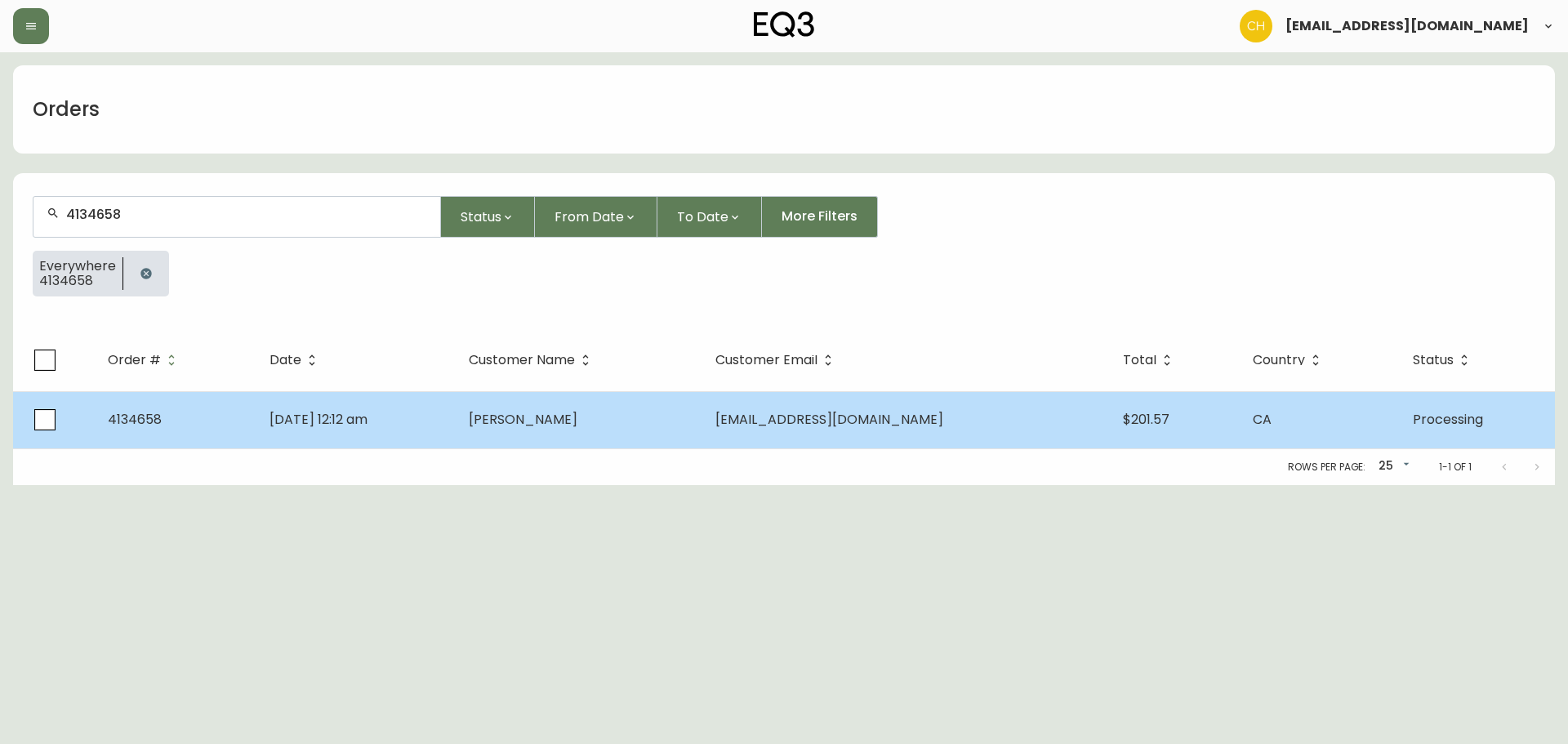
click at [456, 427] on td "[DATE] 12:12 am" at bounding box center [357, 420] width 200 height 57
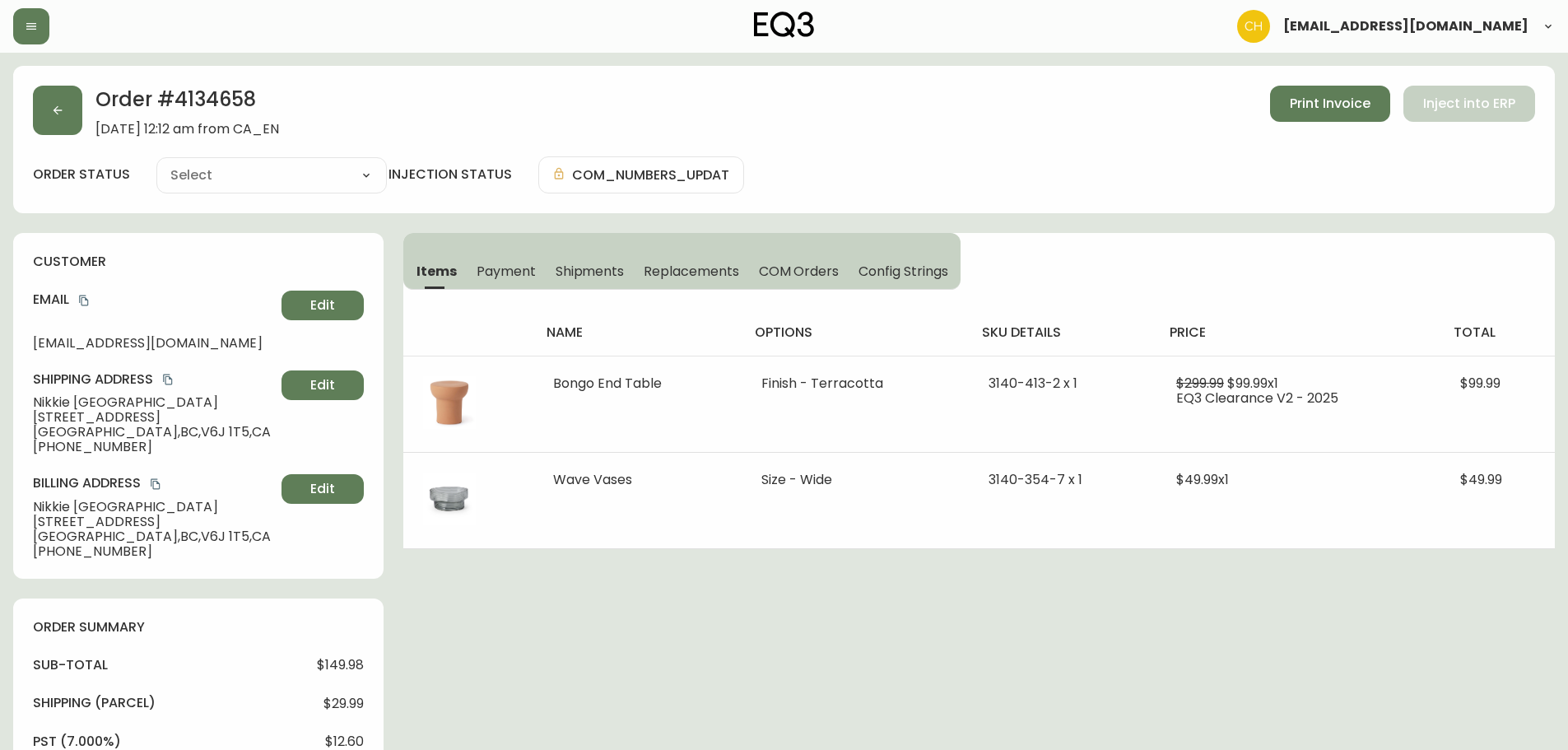
type input "Processing"
select select "PROCESSING"
